Goal: Information Seeking & Learning: Understand process/instructions

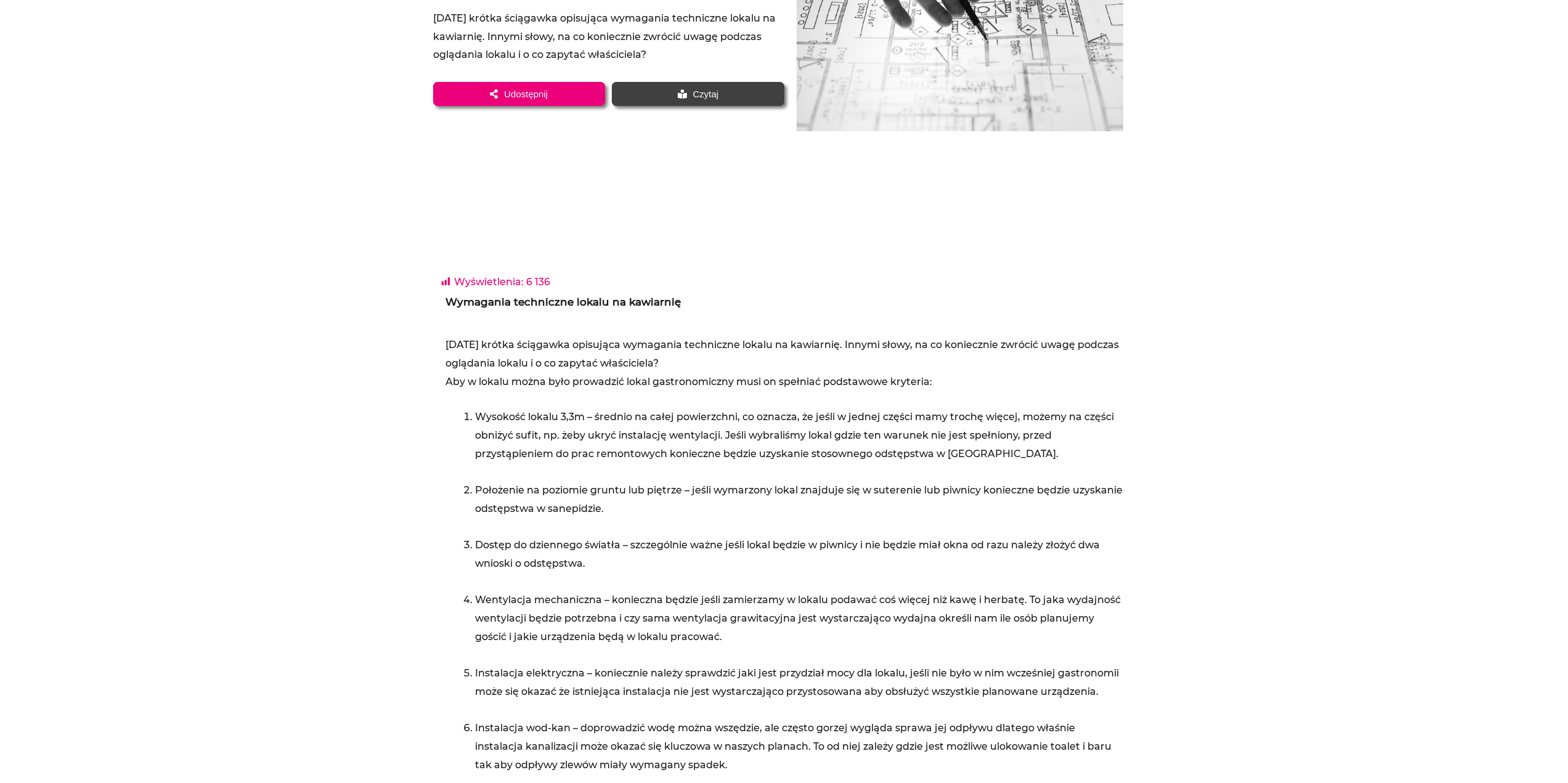
scroll to position [308, 0]
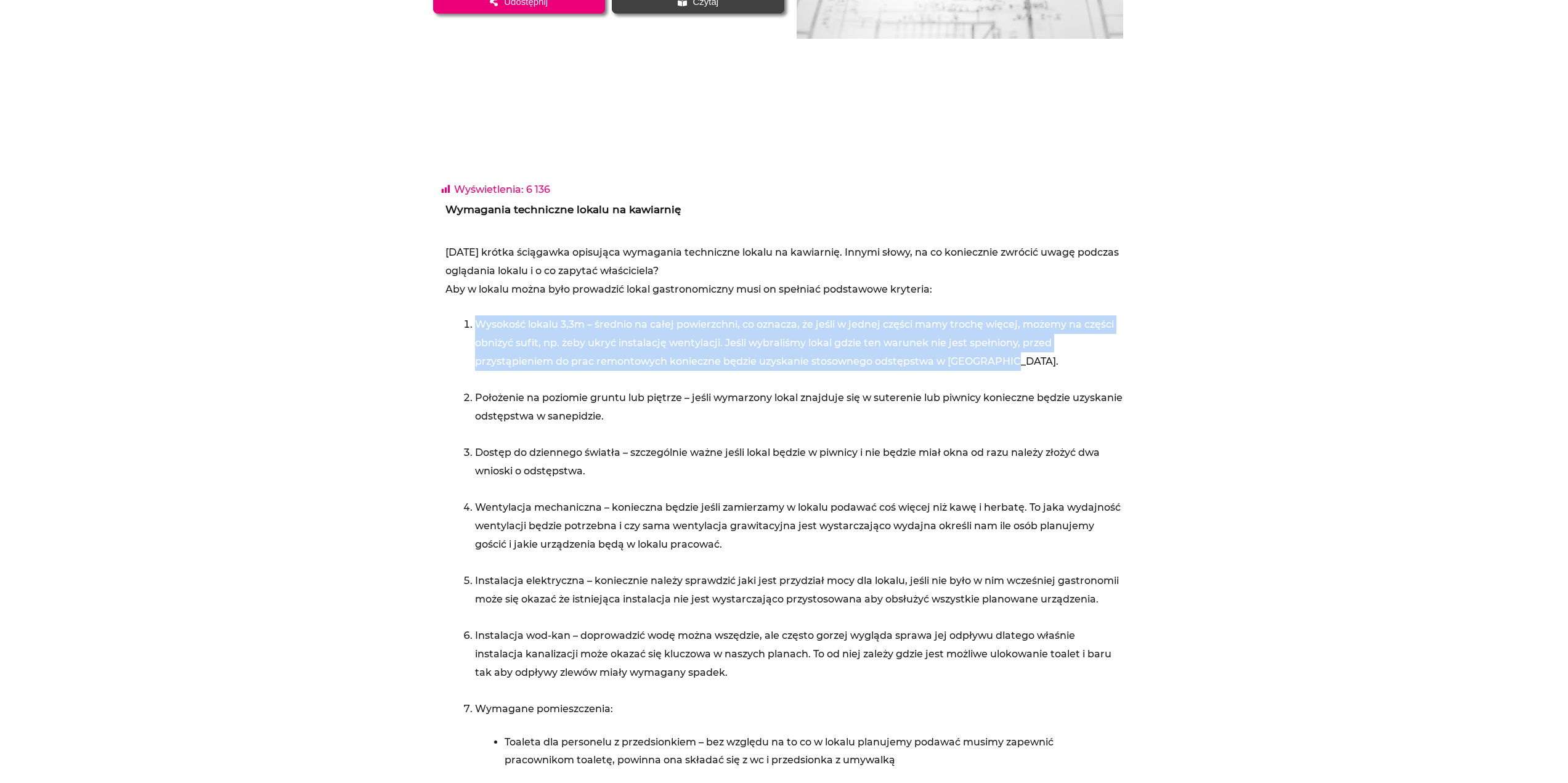
drag, startPoint x: 475, startPoint y: 326, endPoint x: 1106, endPoint y: 359, distance: 631.9
click at [1106, 359] on li "Wysokość lokalu 3,3m – średnio na całej powierzchni, co oznacza, że jeśli w jed…" at bounding box center [799, 352] width 648 height 73
drag, startPoint x: 1065, startPoint y: 366, endPoint x: 464, endPoint y: 324, distance: 602.5
click at [475, 324] on li "Wysokość lokalu 3,3m – średnio na całej powierzchni, co oznacza, że jeśli w jed…" at bounding box center [799, 352] width 648 height 73
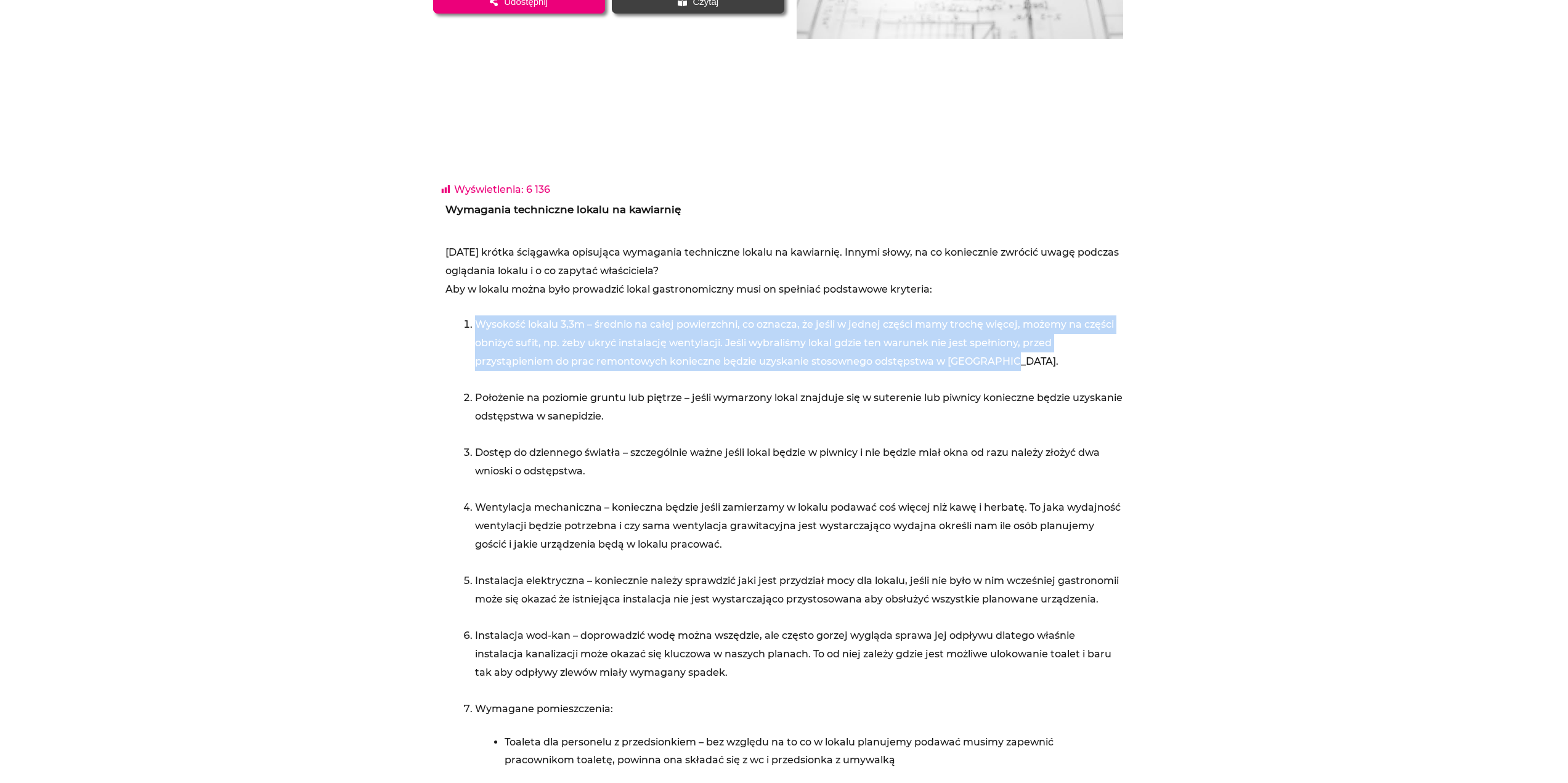
click at [725, 354] on li "Wysokość lokalu 3,3m – średnio na całej powierzchni, co oznacza, że jeśli w jed…" at bounding box center [799, 352] width 648 height 73
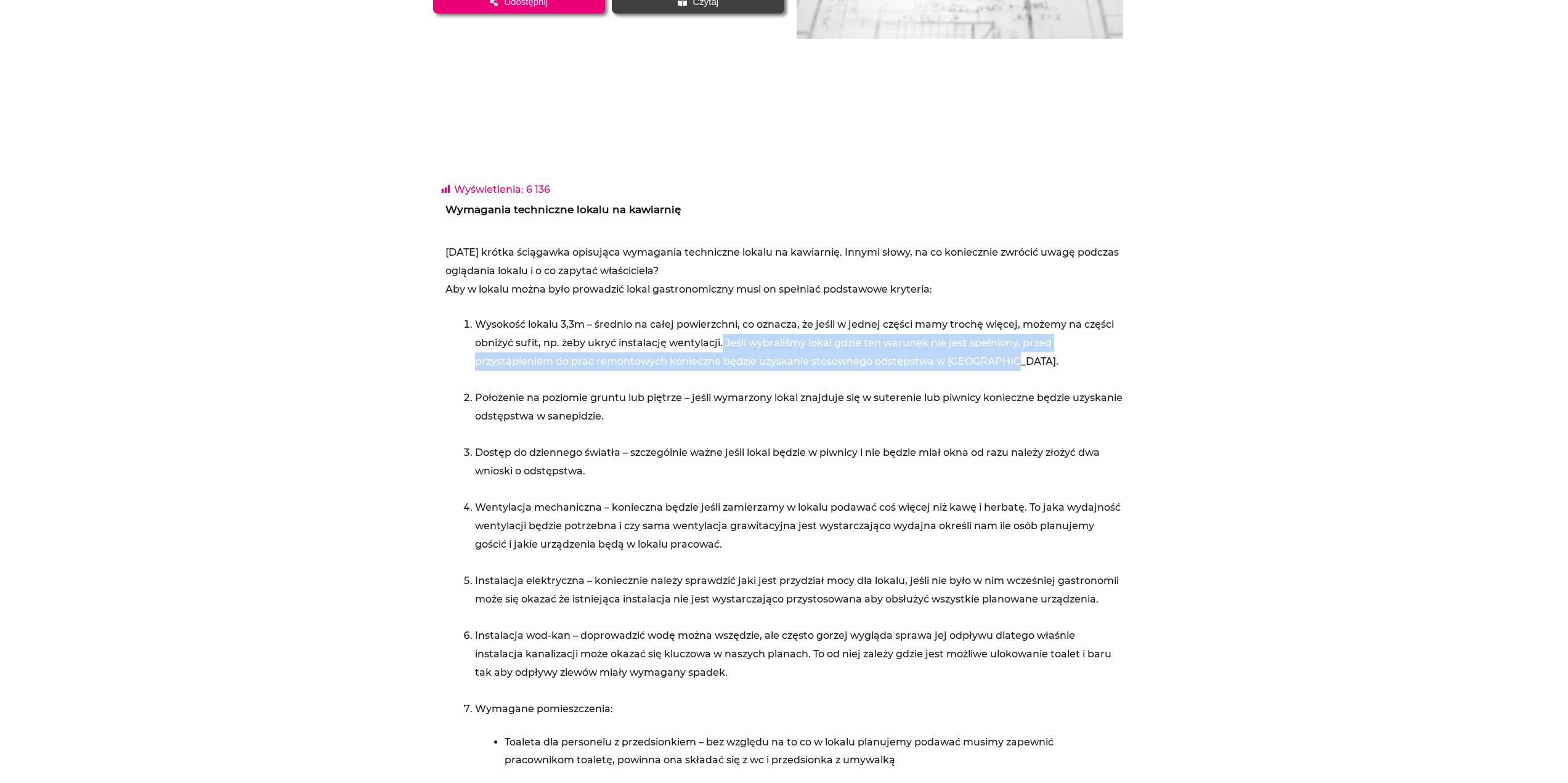
drag, startPoint x: 721, startPoint y: 342, endPoint x: 1063, endPoint y: 362, distance: 342.6
click at [1063, 362] on li "Wysokość lokalu 3,3m – średnio na całej powierzchni, co oznacza, że jeśli w jed…" at bounding box center [799, 352] width 648 height 73
click at [1063, 362] on li "Wysokość lokalu 3,3m – średnio na całej powierzchni, co oznacza, że jeśli w jed…" at bounding box center [799, 352] width 648 height 73
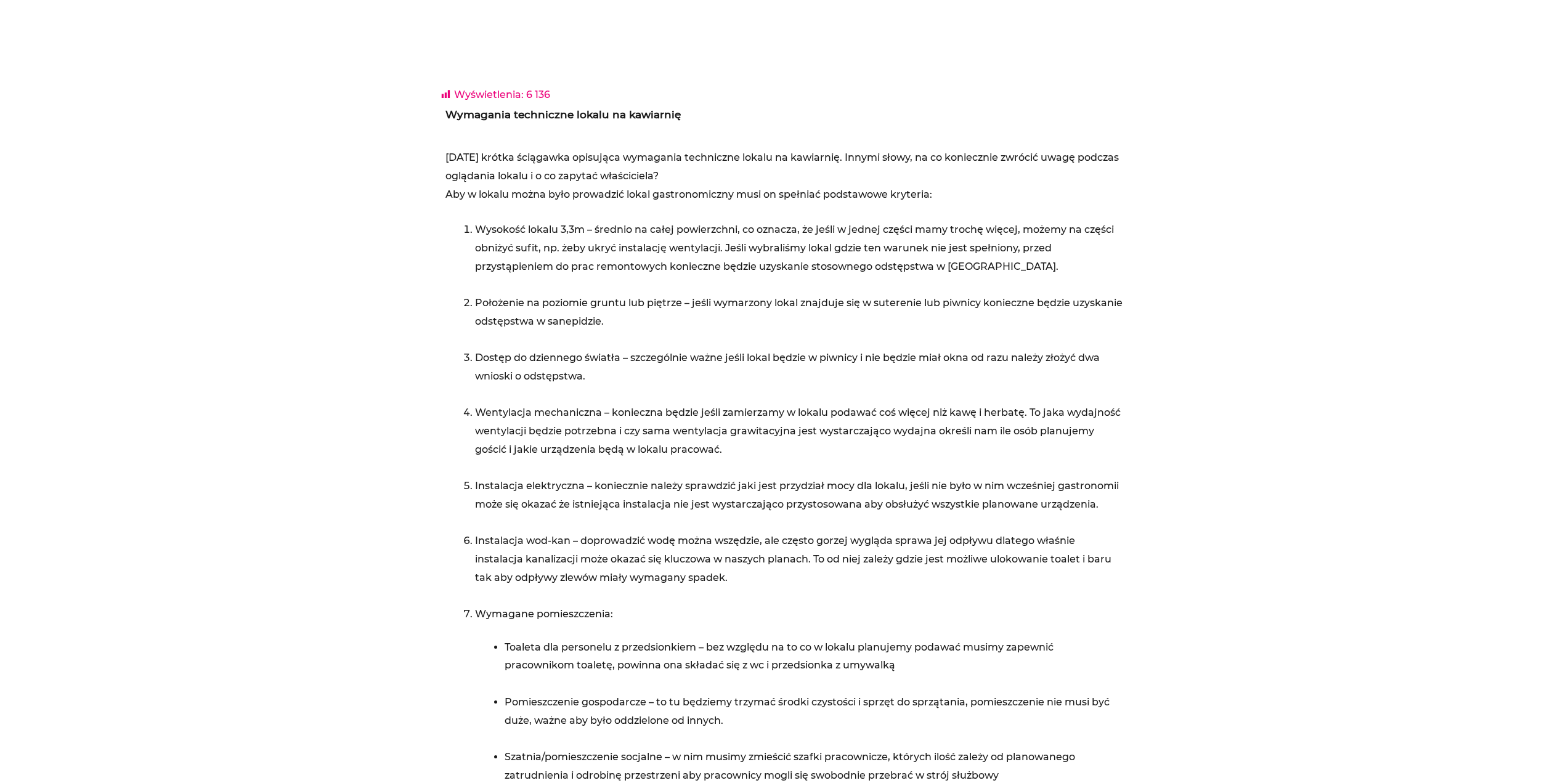
scroll to position [431, 0]
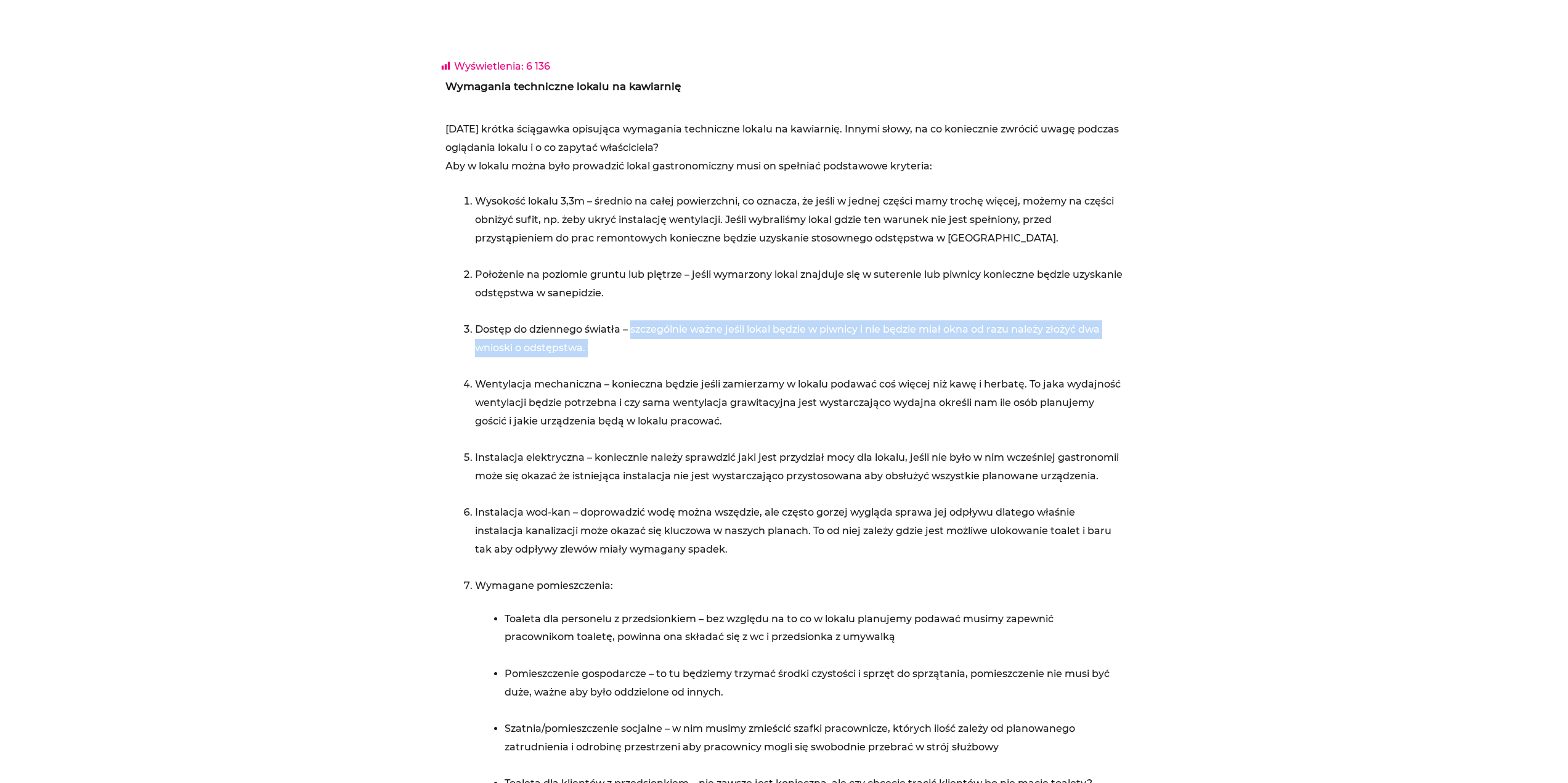
drag, startPoint x: 629, startPoint y: 330, endPoint x: 977, endPoint y: 360, distance: 349.3
click at [977, 360] on li "Dostęp do dziennego światła – szczególnie ważne jeśli lokal będzie w piwnicy i …" at bounding box center [799, 348] width 648 height 55
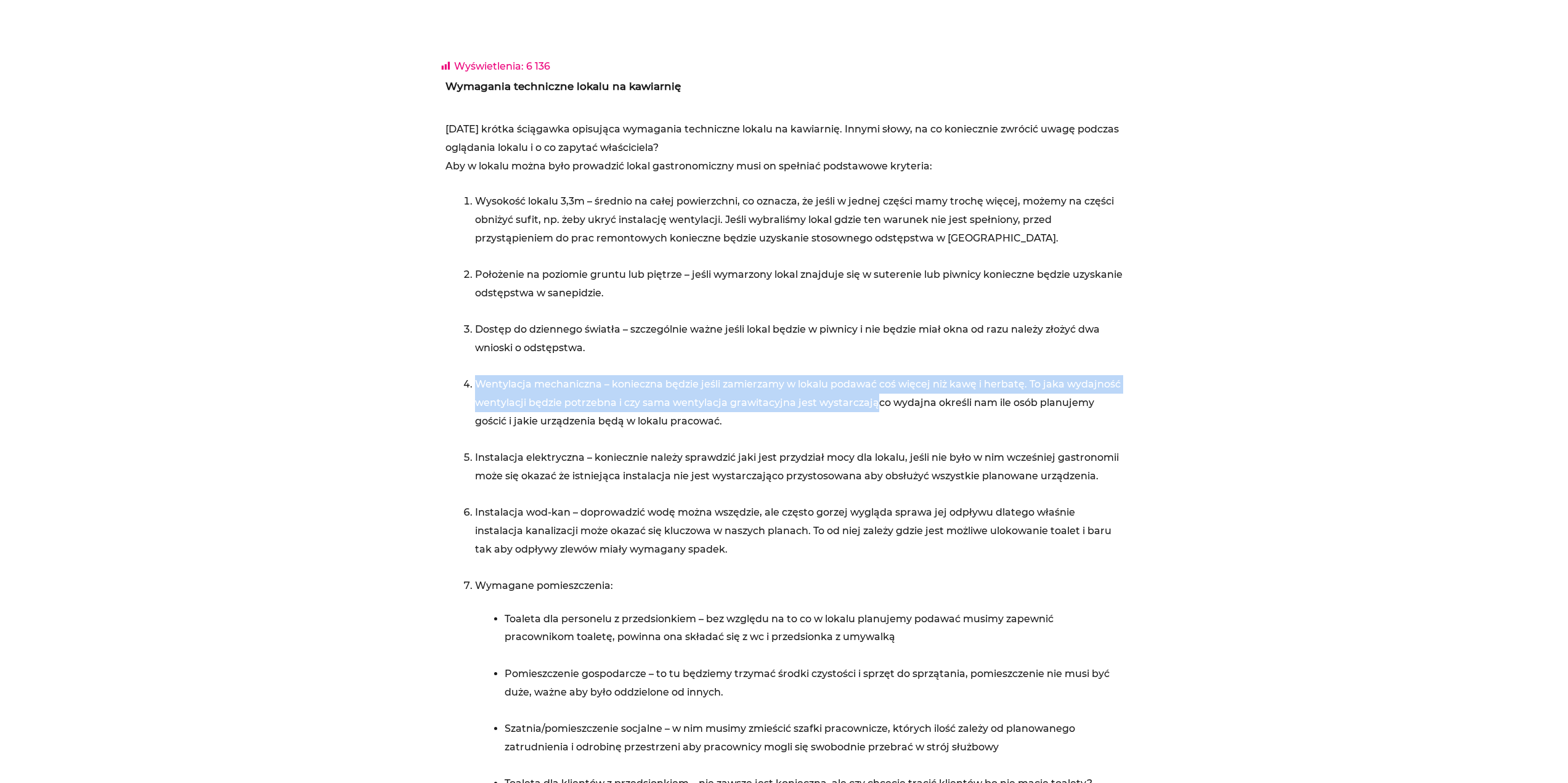
drag, startPoint x: 470, startPoint y: 384, endPoint x: 875, endPoint y: 401, distance: 405.4
click at [875, 401] on li "Wentylacja mechaniczna – konieczna będzie jeśli zamierzamy w lokalu podawać coś…" at bounding box center [799, 411] width 648 height 73
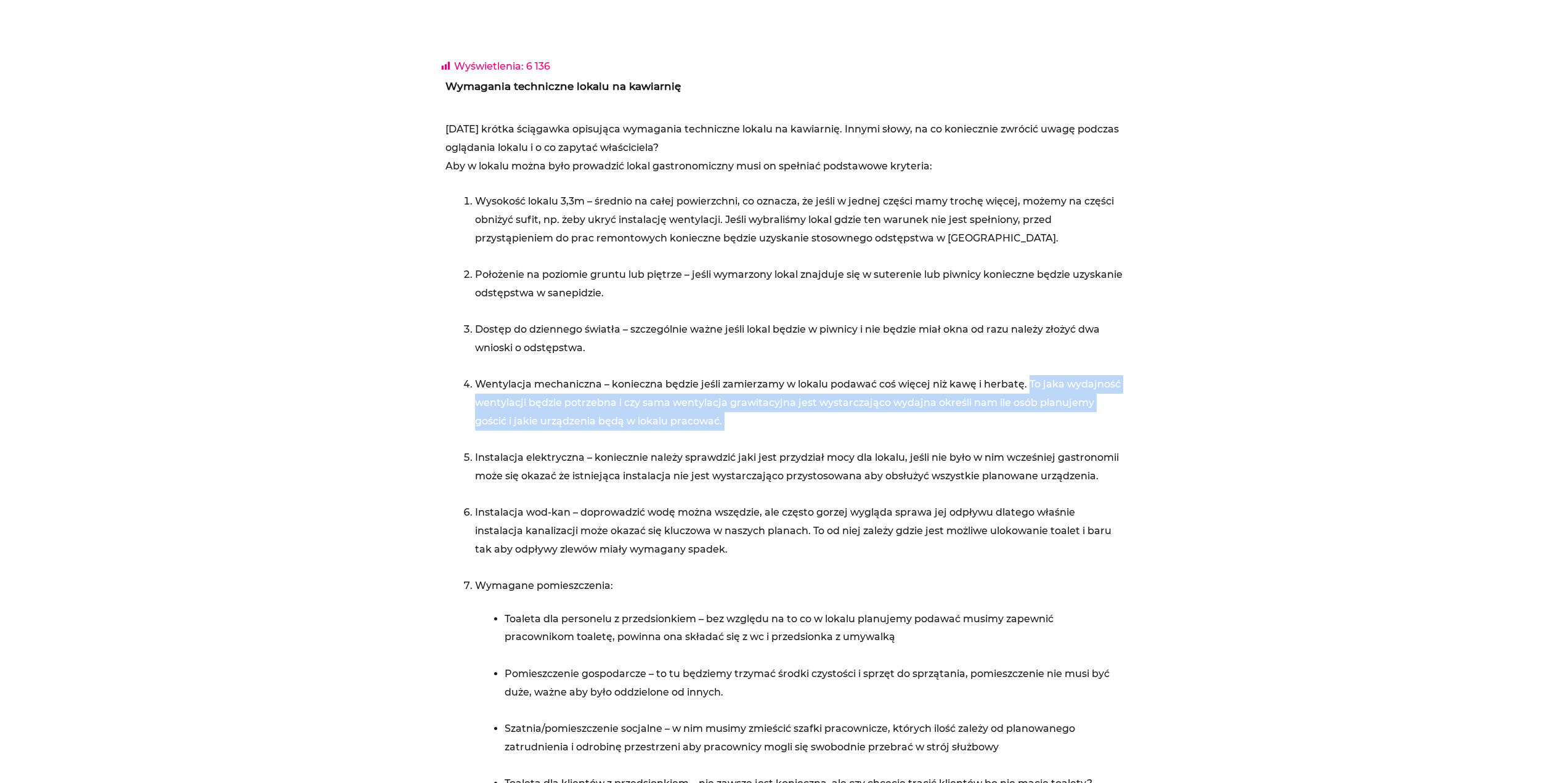
drag, startPoint x: 1030, startPoint y: 384, endPoint x: 844, endPoint y: 431, distance: 191.8
click at [844, 431] on li "Wentylacja mechaniczna – konieczna będzie jeśli zamierzamy w lokalu podawać coś…" at bounding box center [799, 411] width 648 height 73
drag, startPoint x: 761, startPoint y: 419, endPoint x: 454, endPoint y: 388, distance: 308.6
click at [454, 388] on div "[DATE] krótka ściągawka opisująca wymagania techniczne lokalu na kawiarnię. Inn…" at bounding box center [784, 536] width 677 height 833
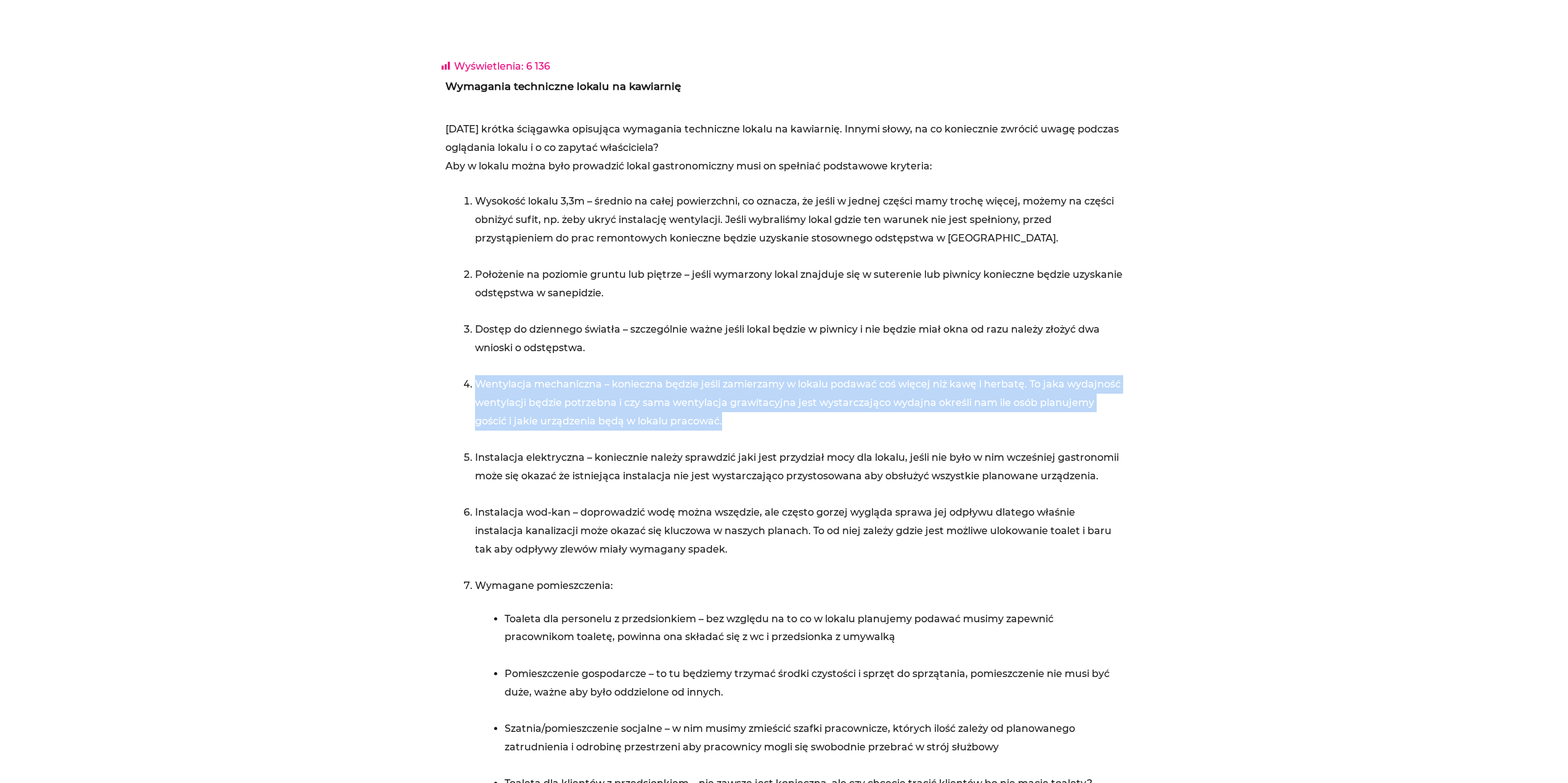
click at [755, 406] on li "Wentylacja mechaniczna – konieczna będzie jeśli zamierzamy w lokalu podawać coś…" at bounding box center [799, 411] width 648 height 73
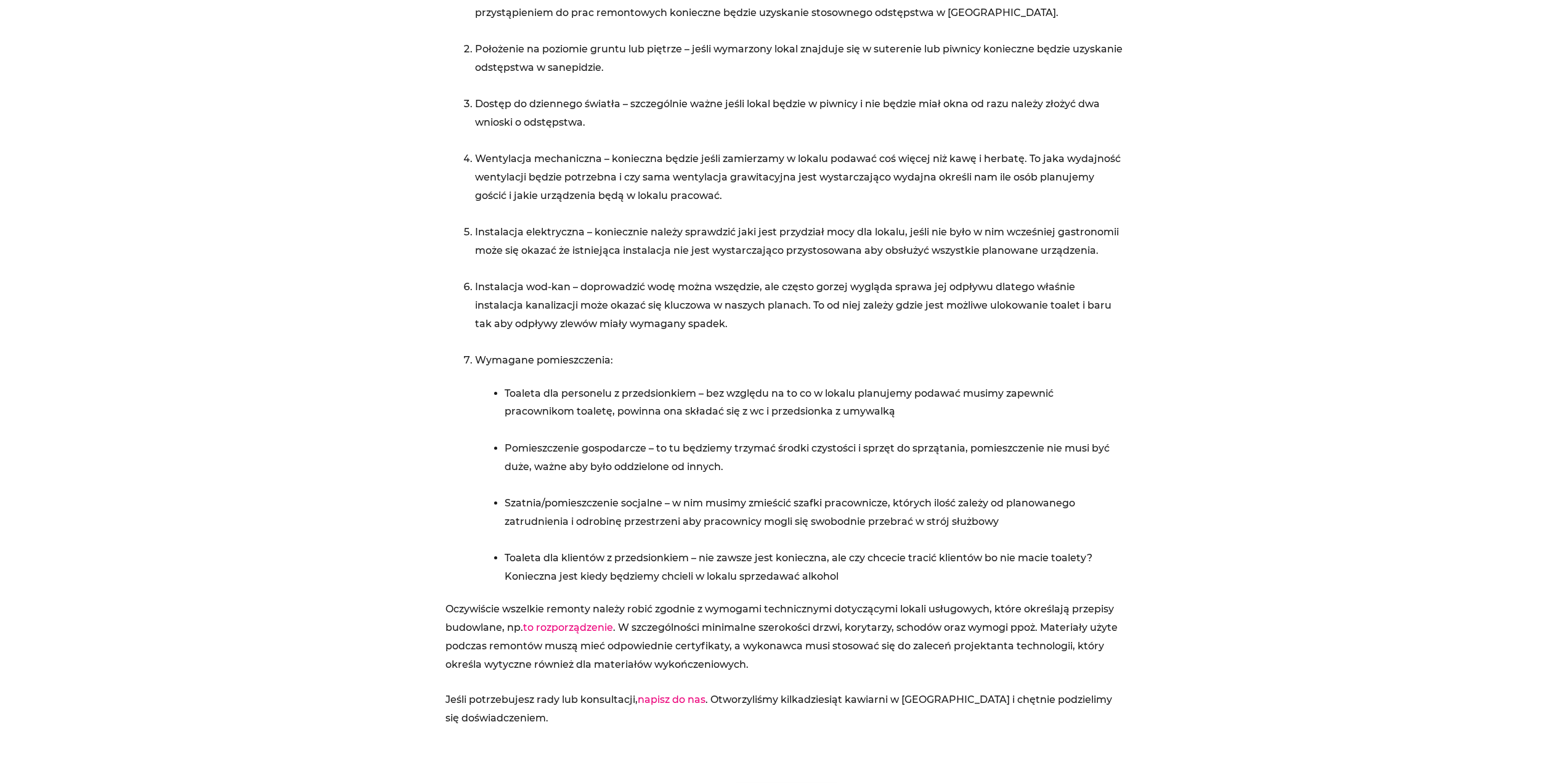
scroll to position [677, 0]
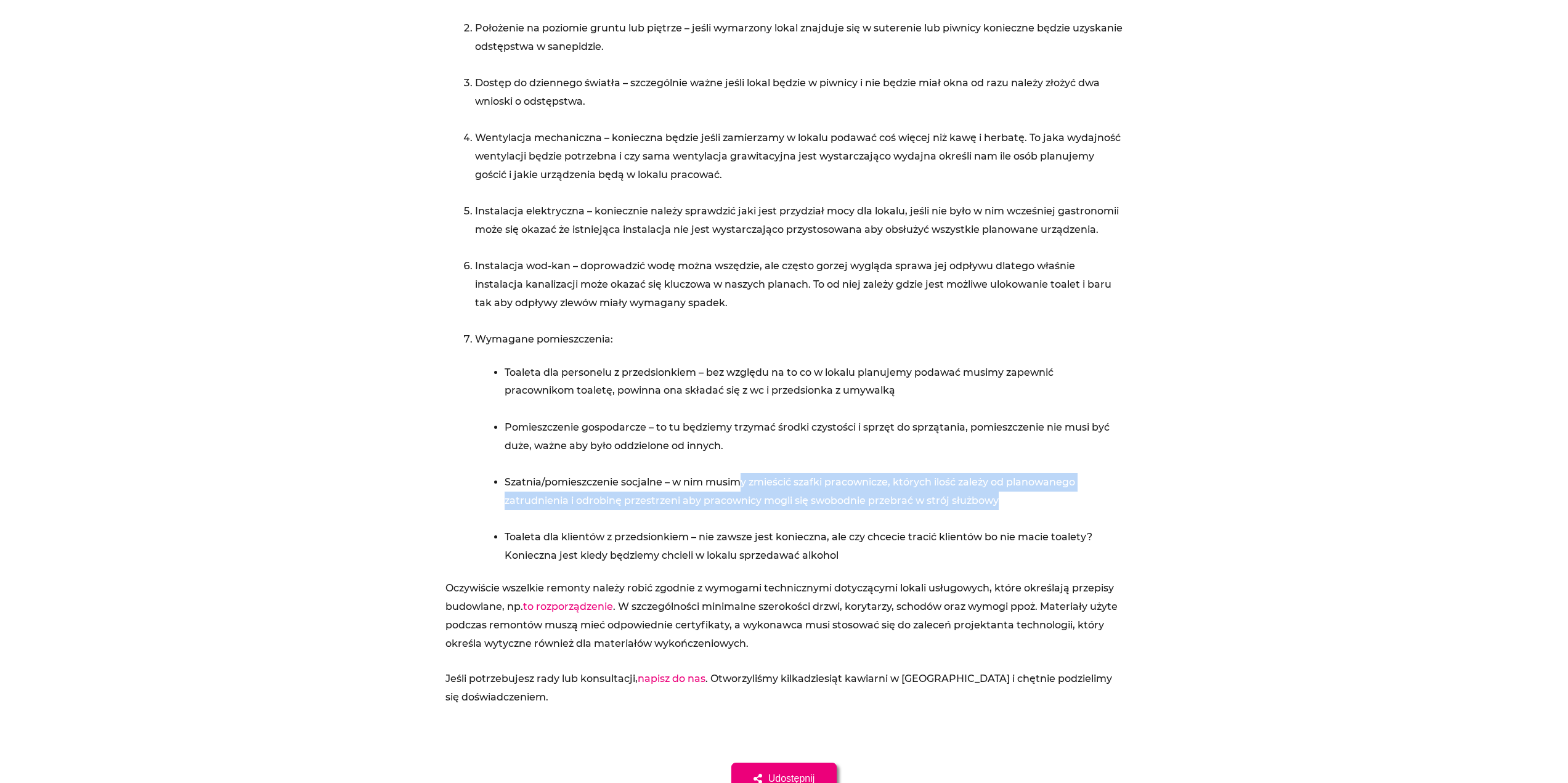
drag, startPoint x: 742, startPoint y: 486, endPoint x: 1069, endPoint y: 503, distance: 327.4
click at [1069, 503] on li "Szatnia/pomieszczenie socjalne – w nim musimy zmieścić szafki pracownicze, któr…" at bounding box center [814, 501] width 618 height 55
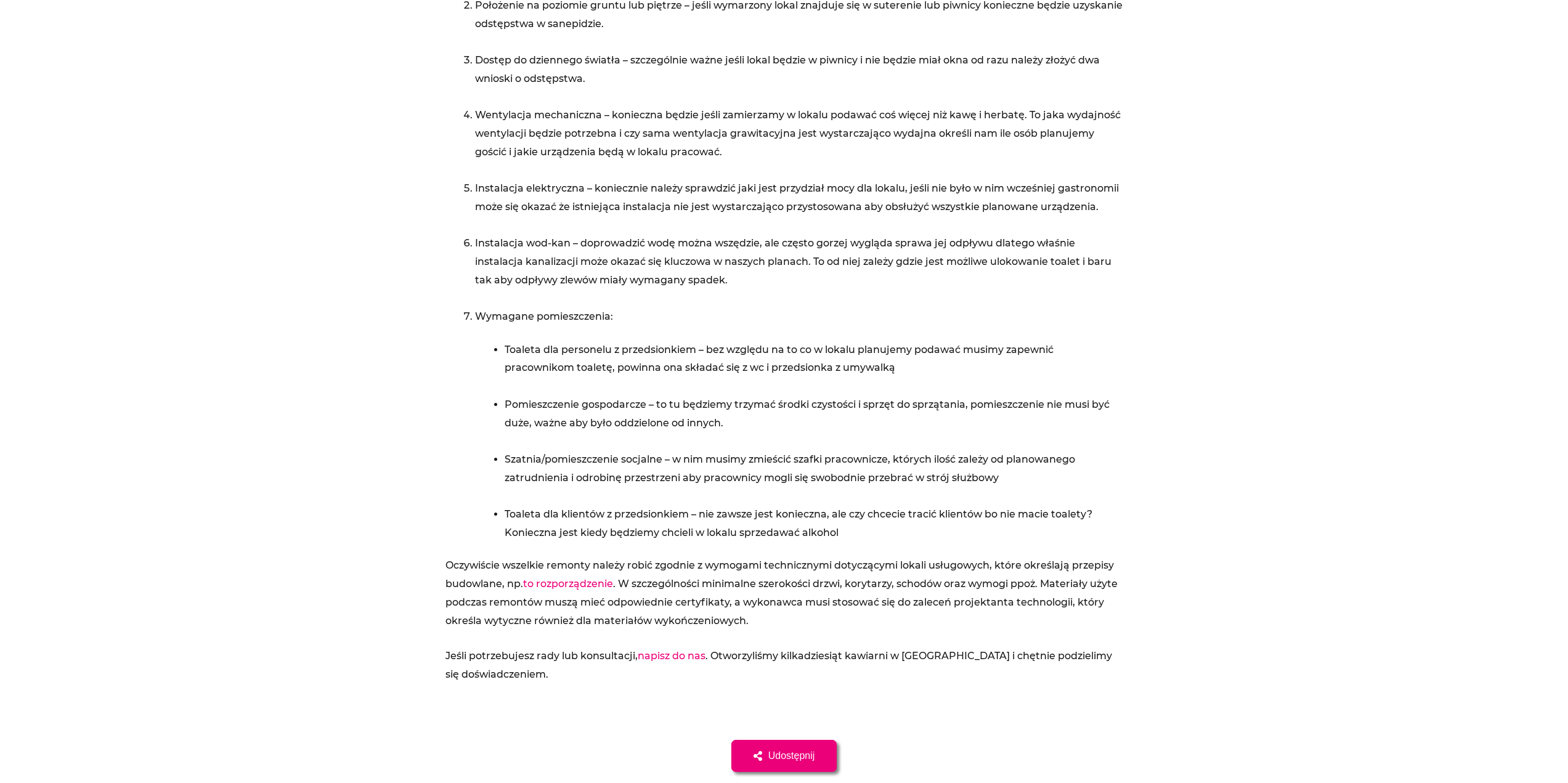
scroll to position [739, 0]
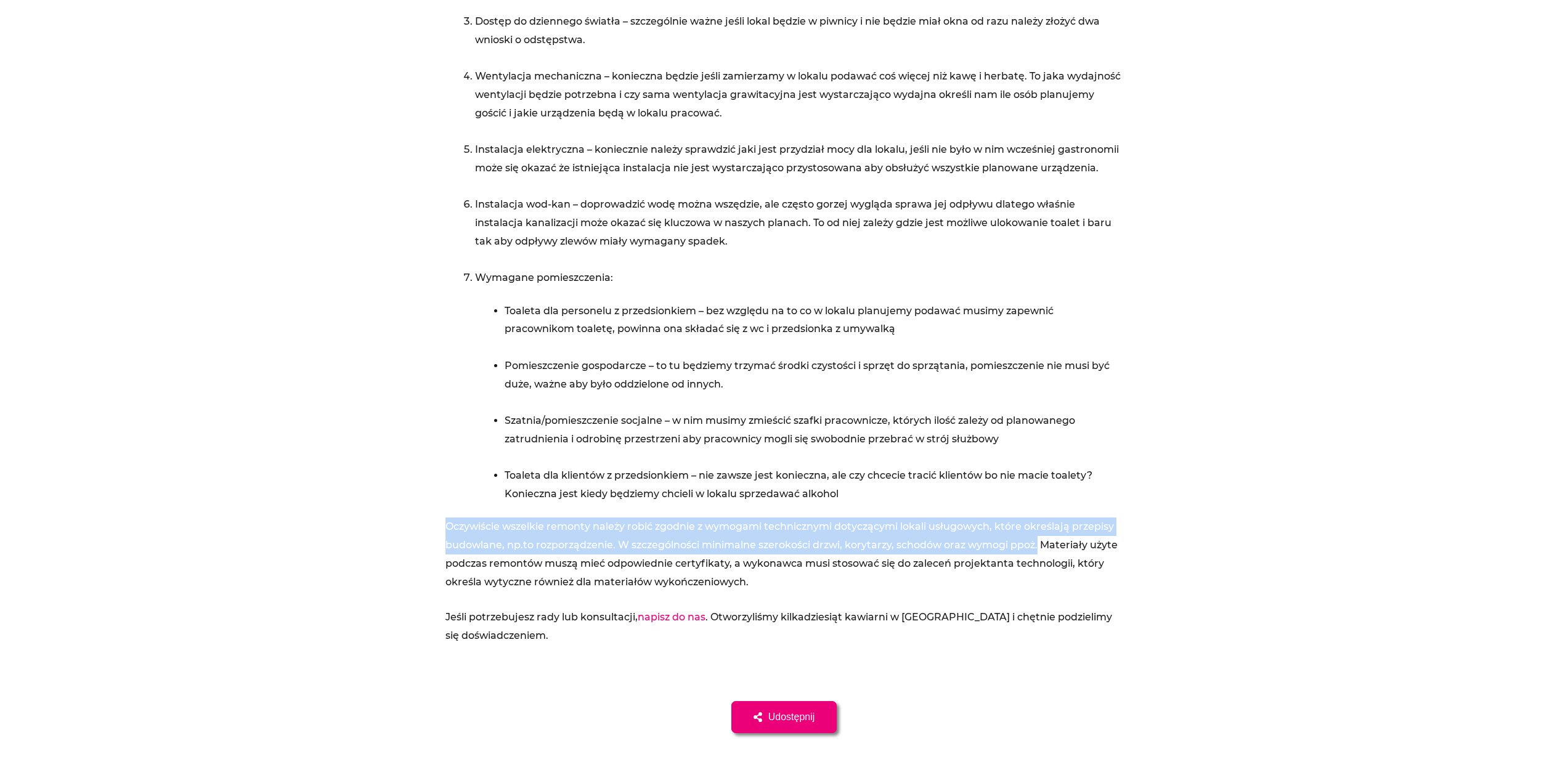
drag, startPoint x: 427, startPoint y: 530, endPoint x: 1042, endPoint y: 544, distance: 615.2
click at [1042, 544] on section "Wyświetlenia: 6 136 Wymagania techniczne lokalu na kawiarnię [DATE] krótka ścią…" at bounding box center [784, 287] width 1568 height 1085
click at [1042, 545] on p "Oczywiście wszelkie remonty należy robić zgodnie z wymogami technicznymi dotycz…" at bounding box center [784, 554] width 677 height 73
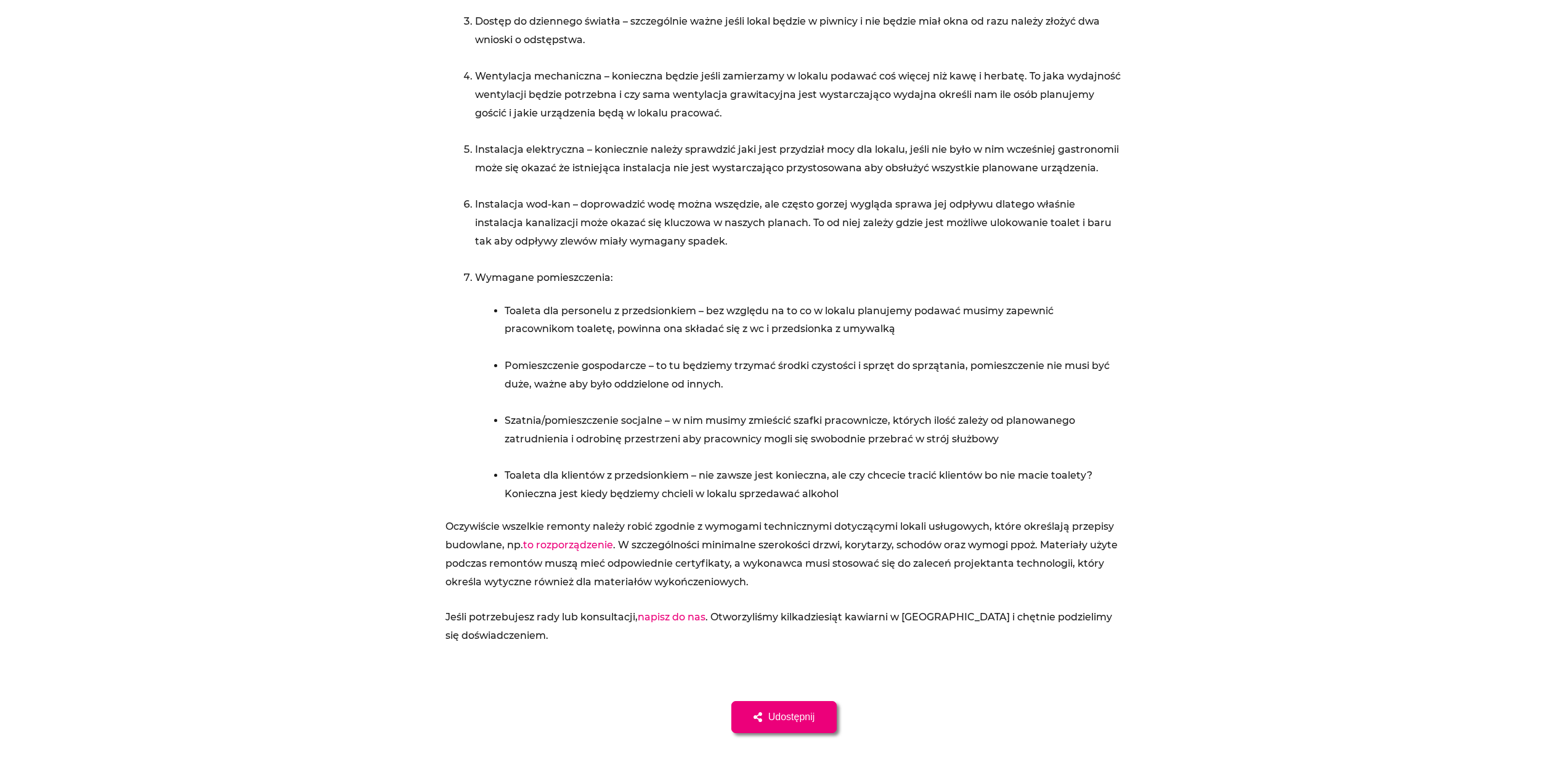
click at [939, 495] on li "Toaleta dla klientów z przedsionkiem – nie zawsze jest konieczna, ale czy chcec…" at bounding box center [814, 485] width 618 height 36
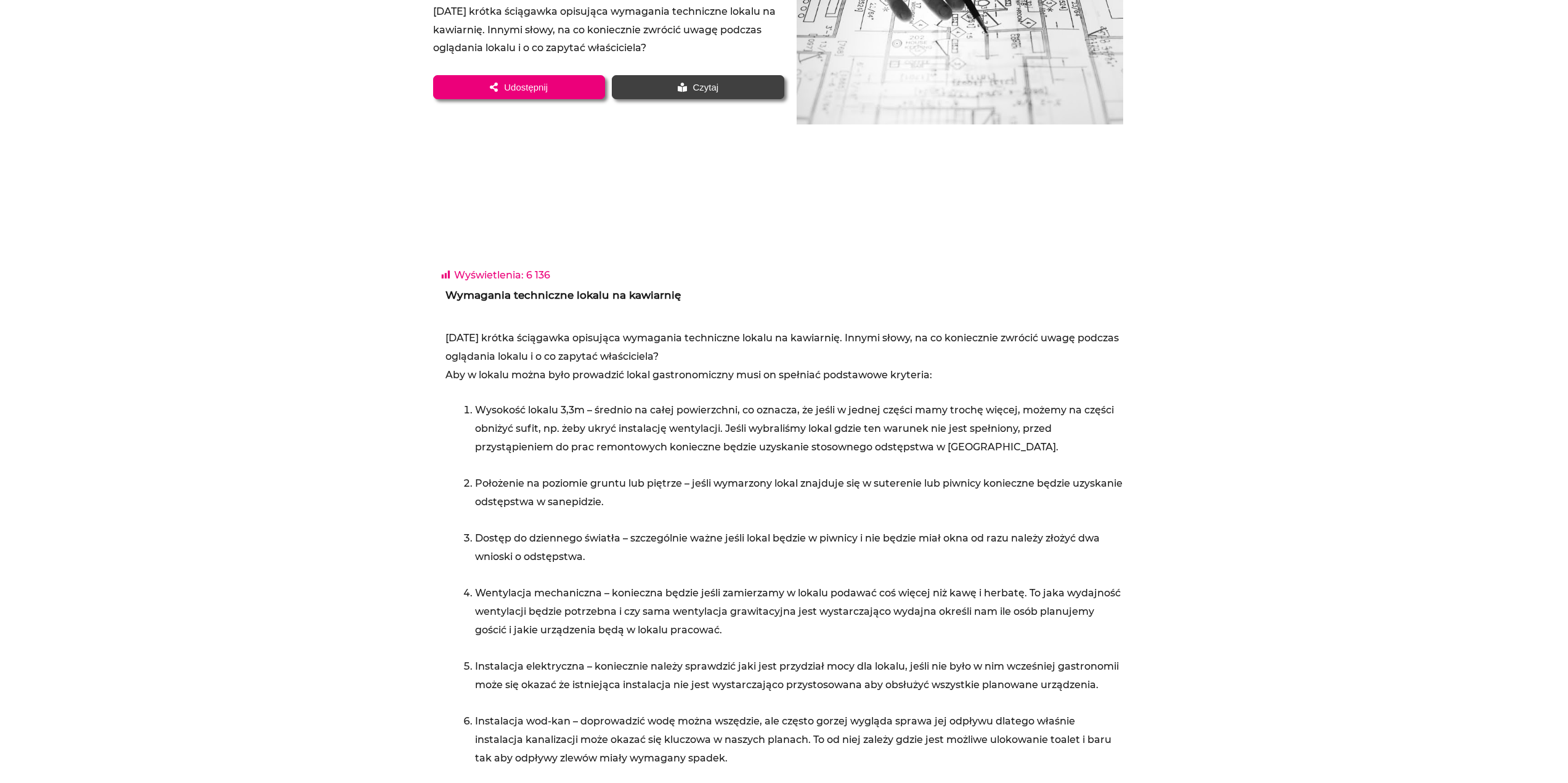
scroll to position [247, 0]
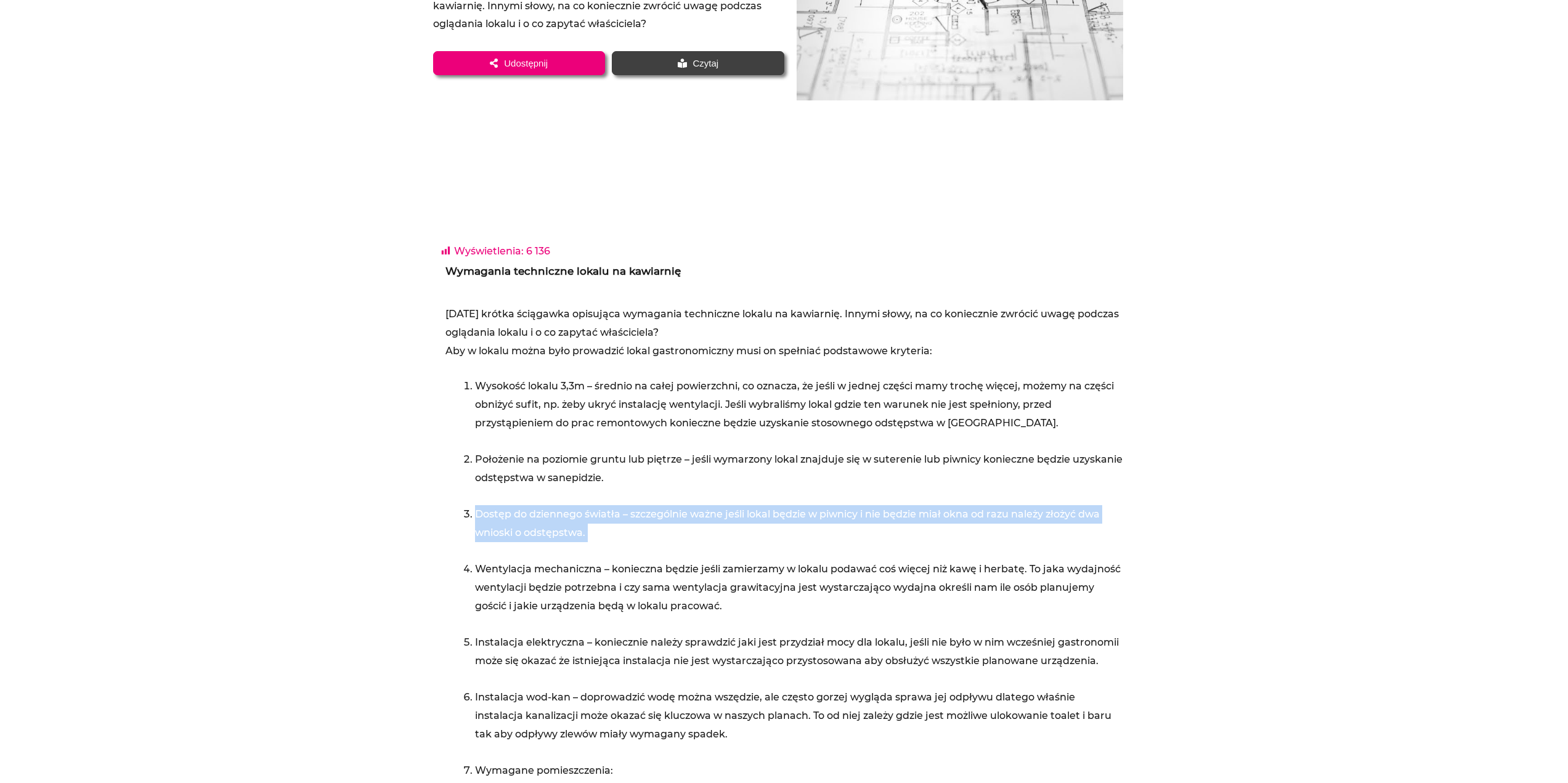
drag, startPoint x: 476, startPoint y: 510, endPoint x: 665, endPoint y: 542, distance: 191.7
click at [665, 542] on li "Dostęp do dziennego światła – szczególnie ważne jeśli lokal będzie w piwnicy i …" at bounding box center [799, 533] width 648 height 55
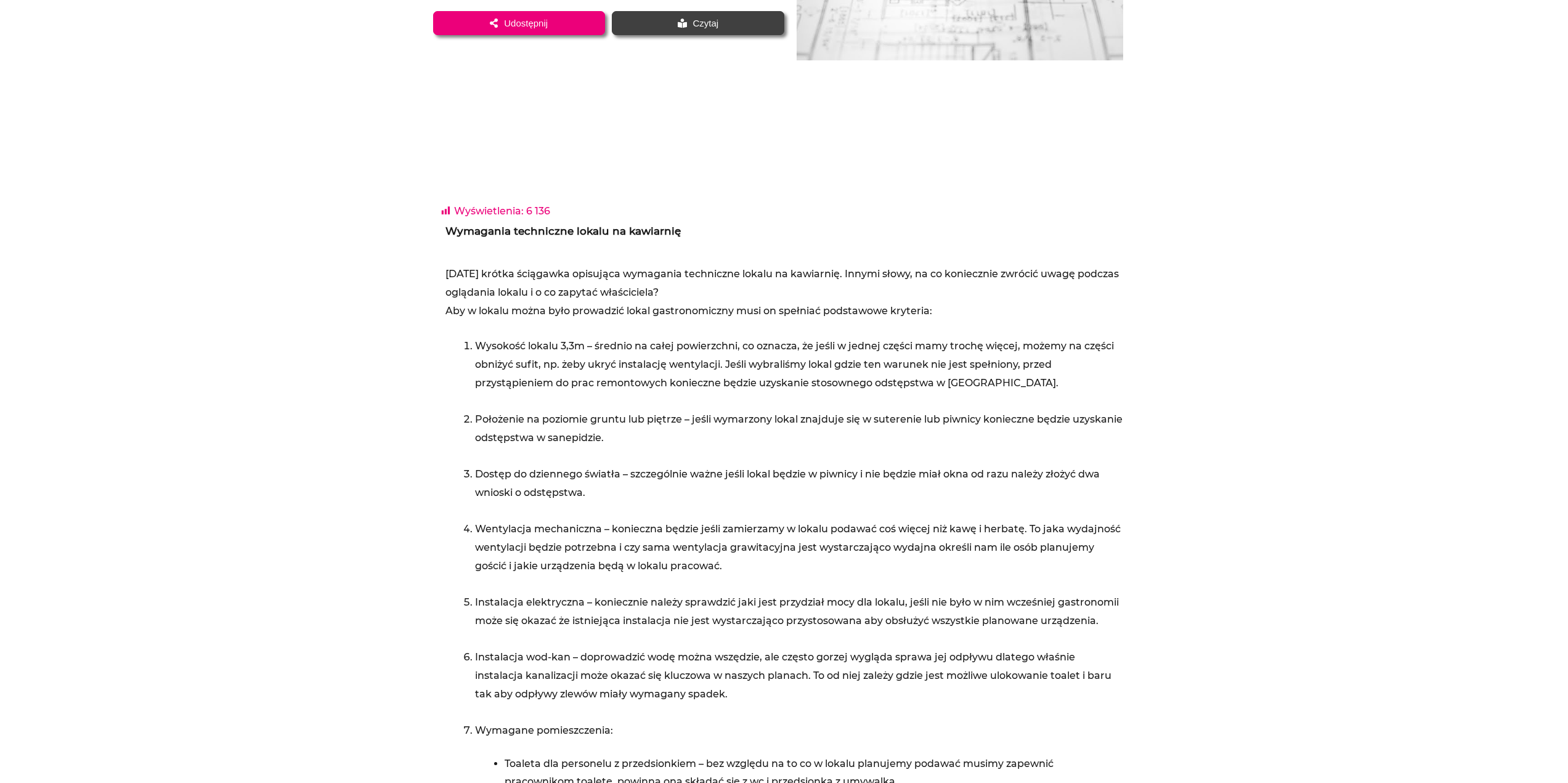
scroll to position [308, 0]
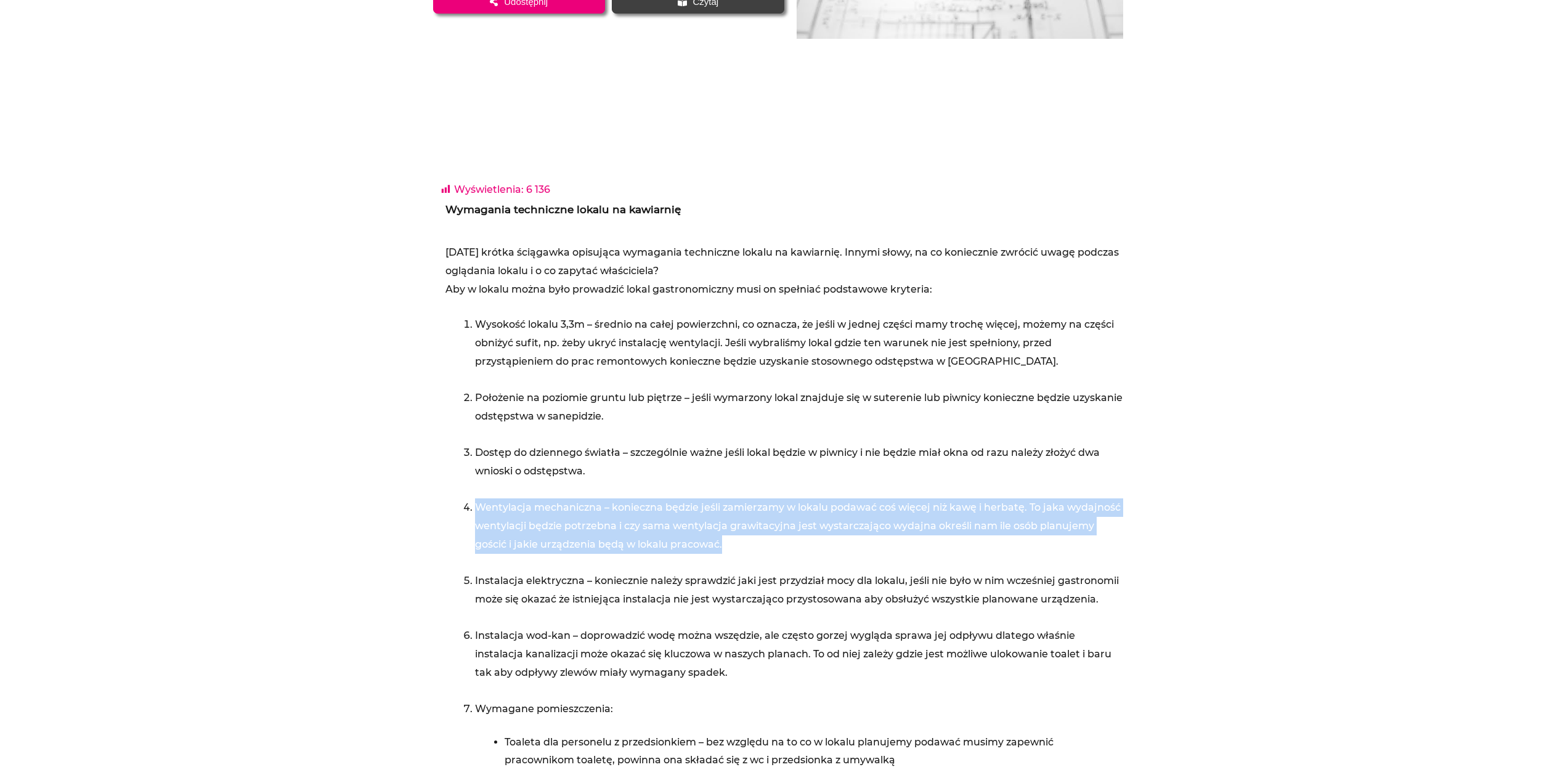
drag, startPoint x: 470, startPoint y: 509, endPoint x: 817, endPoint y: 550, distance: 349.4
click at [817, 550] on li "Wentylacja mechaniczna – konieczna będzie jeśli zamierzamy w lokalu podawać coś…" at bounding box center [799, 535] width 648 height 73
drag, startPoint x: 799, startPoint y: 550, endPoint x: 461, endPoint y: 496, distance: 342.3
click at [461, 496] on div "[DATE] krótka ściągawka opisująca wymagania techniczne lokalu na kawiarnię. Inn…" at bounding box center [784, 659] width 677 height 833
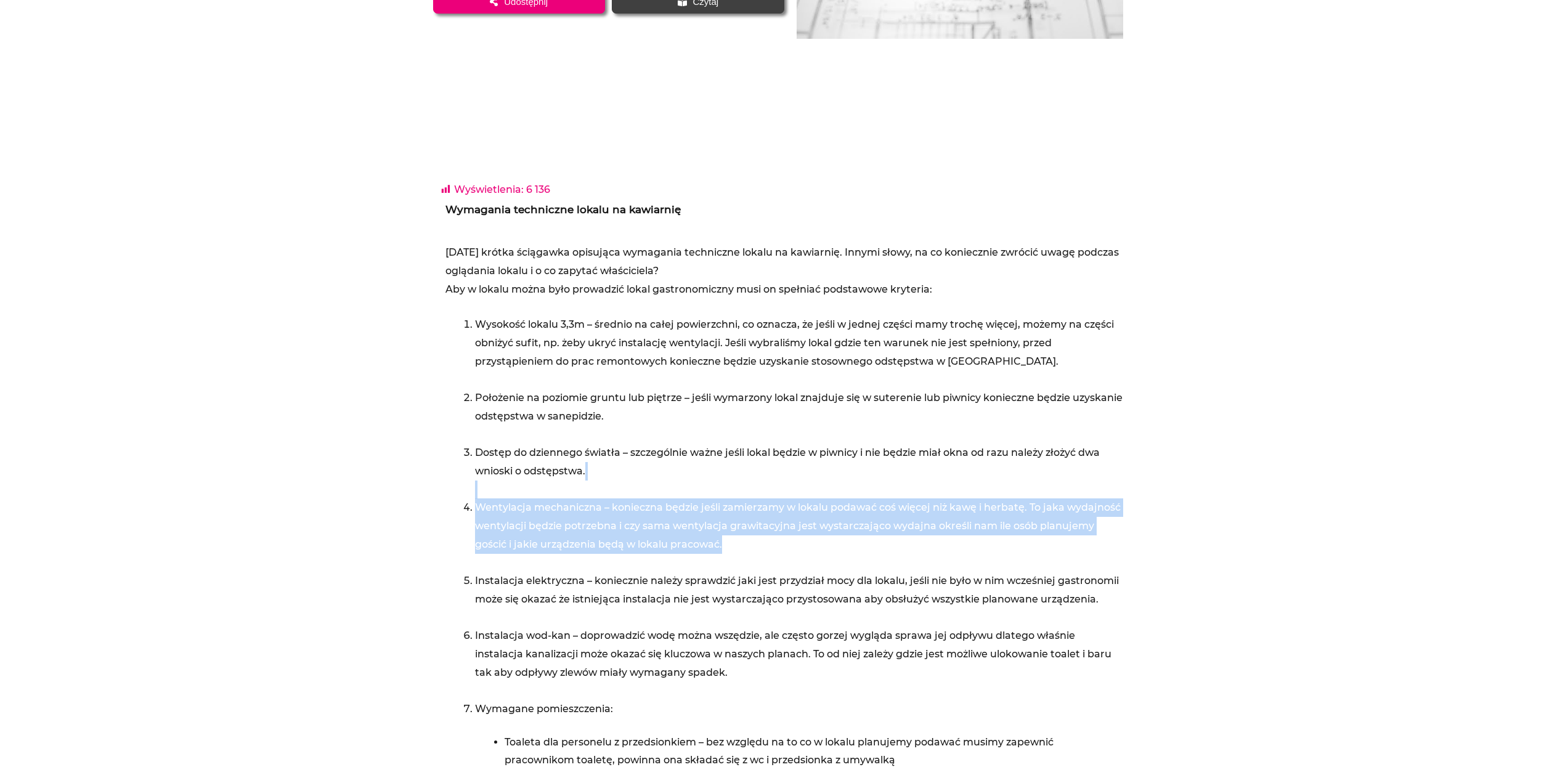
click at [485, 501] on li "Wentylacja mechaniczna – konieczna będzie jeśli zamierzamy w lokalu podawać coś…" at bounding box center [799, 535] width 648 height 73
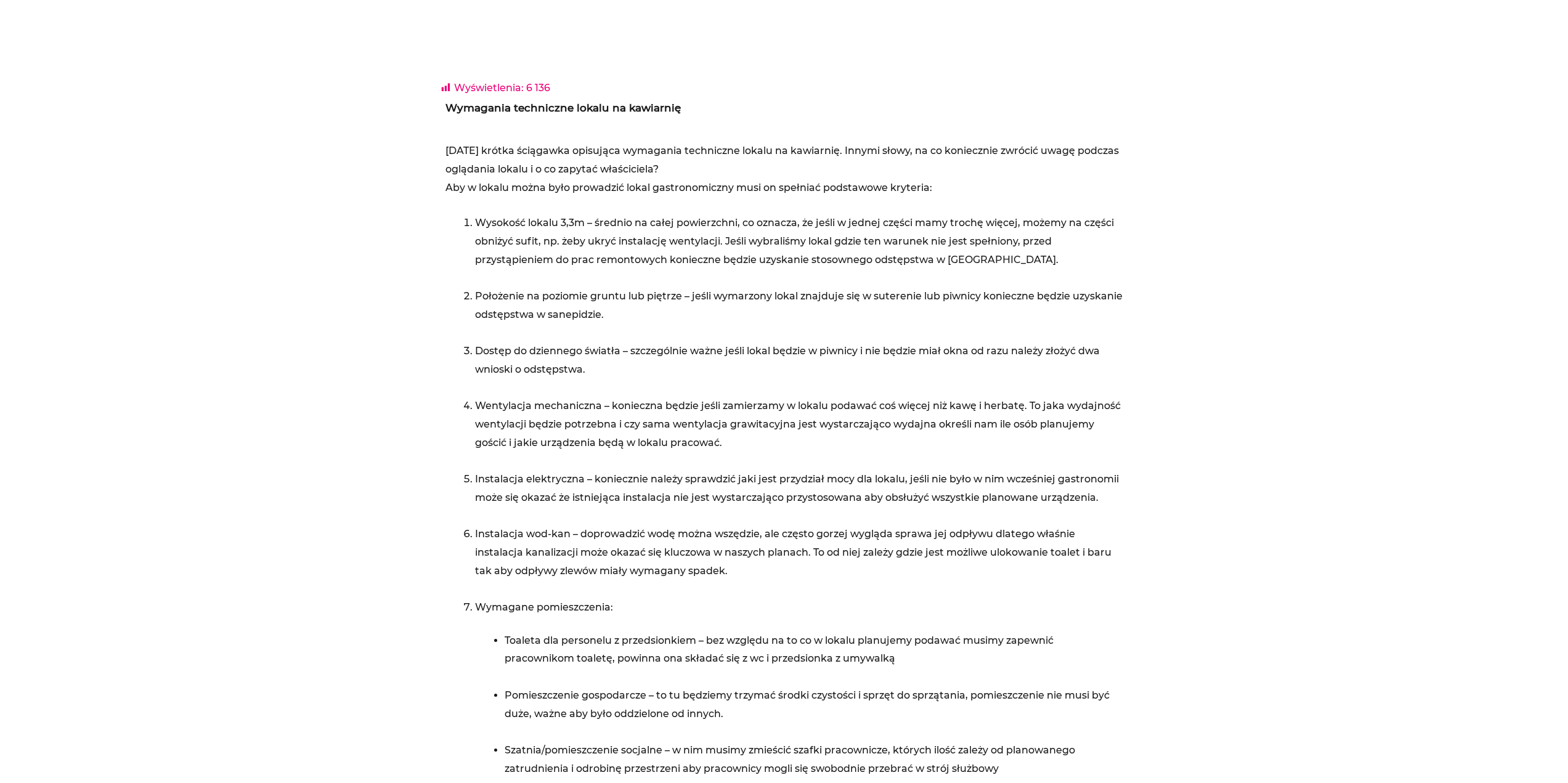
scroll to position [431, 0]
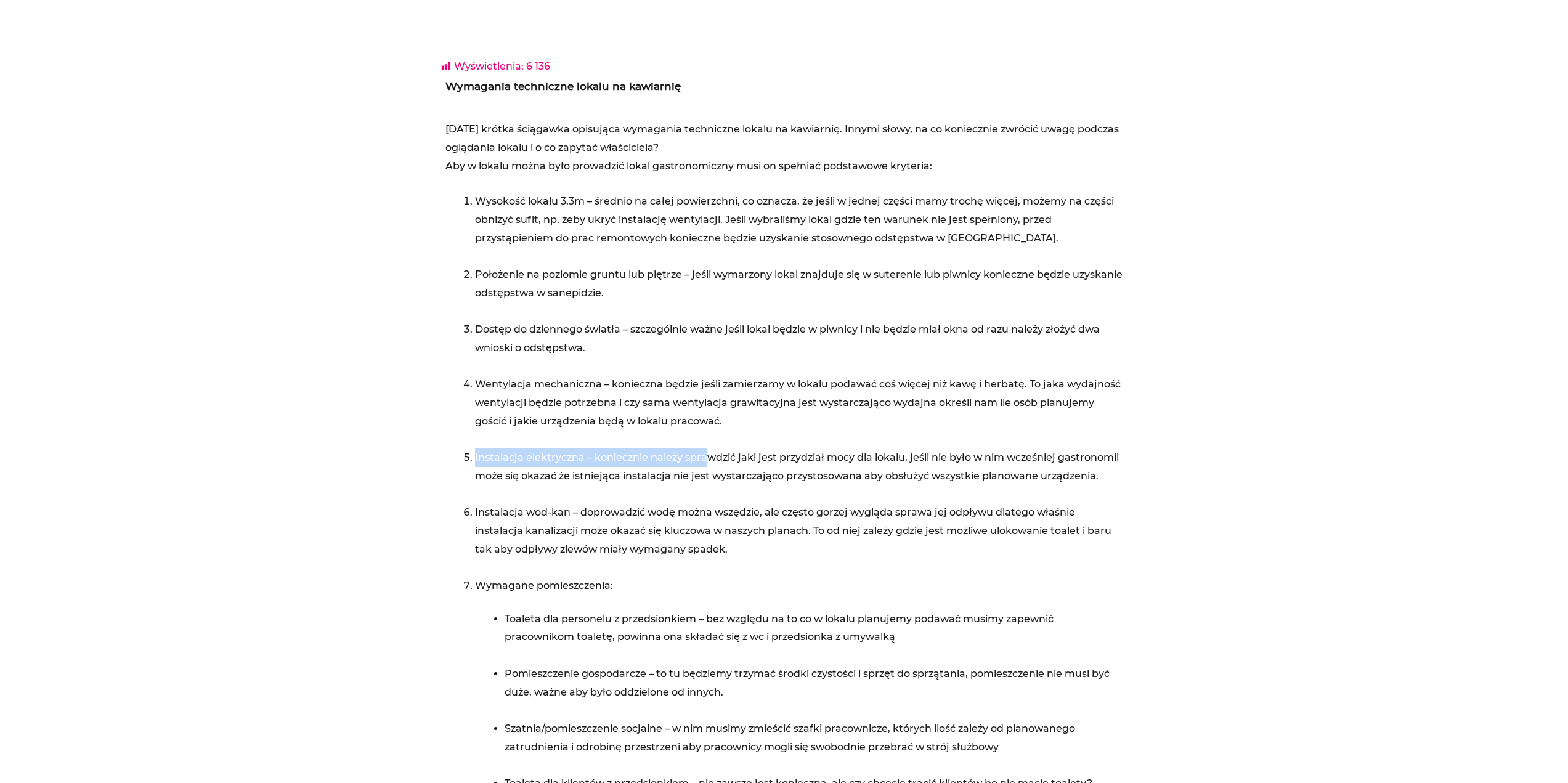
drag, startPoint x: 442, startPoint y: 450, endPoint x: 706, endPoint y: 462, distance: 264.3
click at [706, 462] on div "Wymagania techniczne lokalu na kawiarnię [DATE] krótka ściągawka opisująca wyma…" at bounding box center [784, 524] width 690 height 903
click at [706, 462] on li "Instalacja elektryczna – koniecznie należy sprawdzić jaki jest przydział mocy d…" at bounding box center [799, 476] width 648 height 55
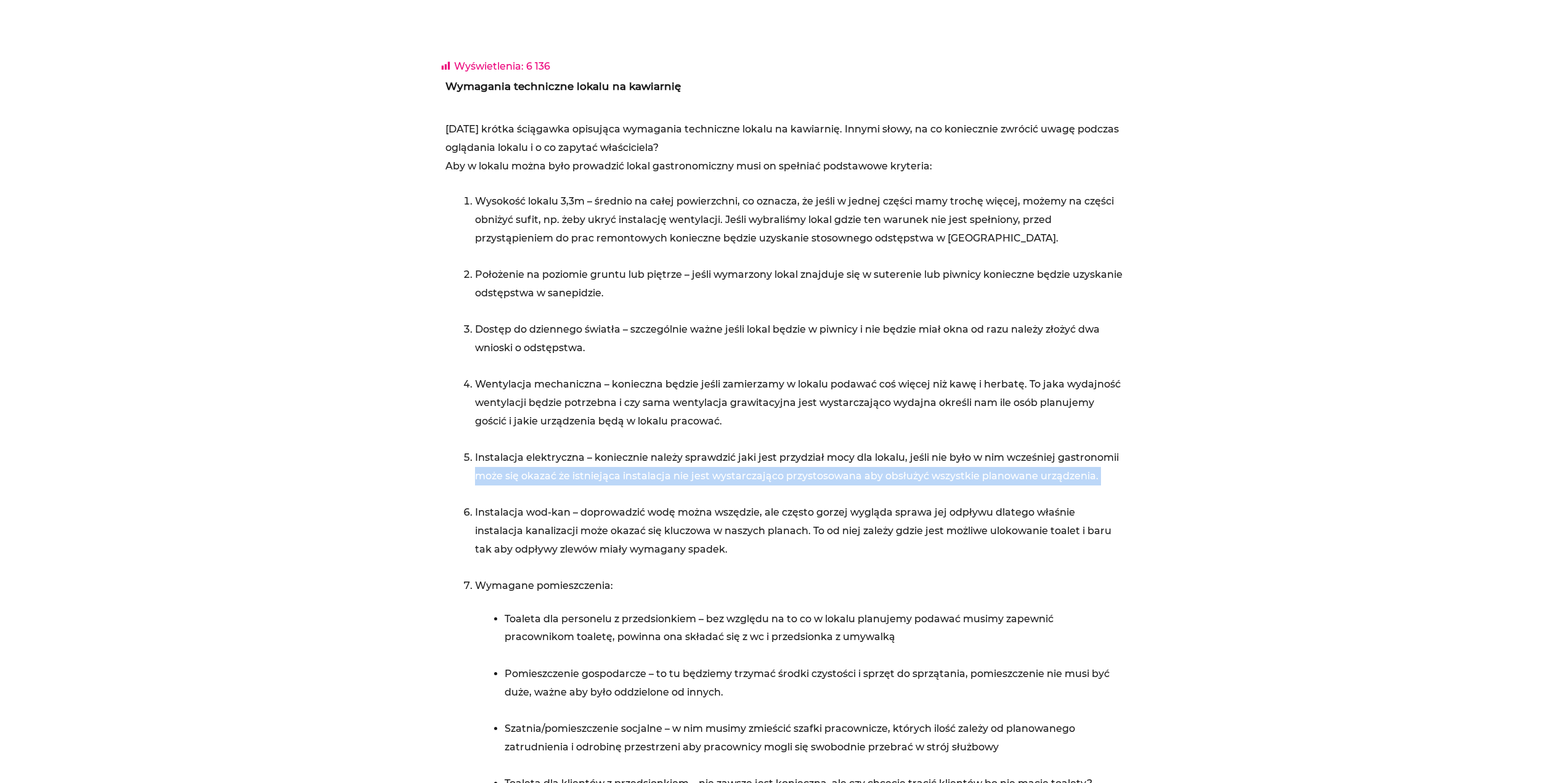
drag, startPoint x: 1129, startPoint y: 457, endPoint x: 1128, endPoint y: 489, distance: 32.0
click at [1128, 489] on div "Wyświetlenia: 6 136 Wymagania techniczne lokalu na kawiarnię [DATE] krótka ścią…" at bounding box center [784, 595] width 702 height 1085
click at [1128, 489] on div "Wymagania techniczne lokalu na kawiarnię [DATE] krótka ściągawka opisująca wyma…" at bounding box center [784, 524] width 690 height 903
